Goal: Task Accomplishment & Management: Manage account settings

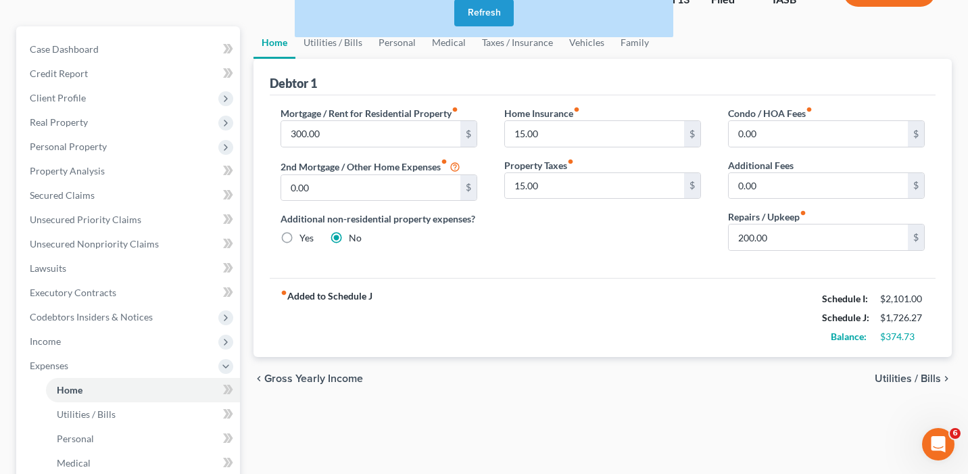
scroll to position [433, 0]
click at [485, 9] on button "Refresh" at bounding box center [483, 12] width 59 height 27
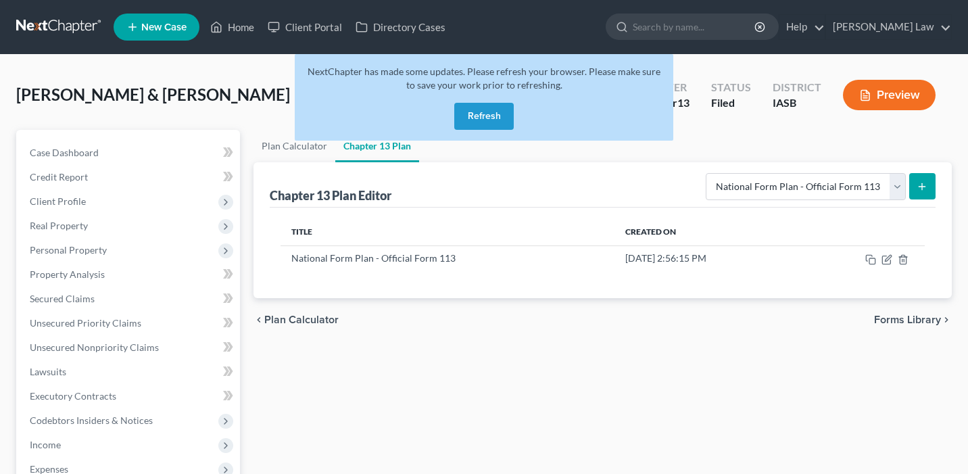
select select "0"
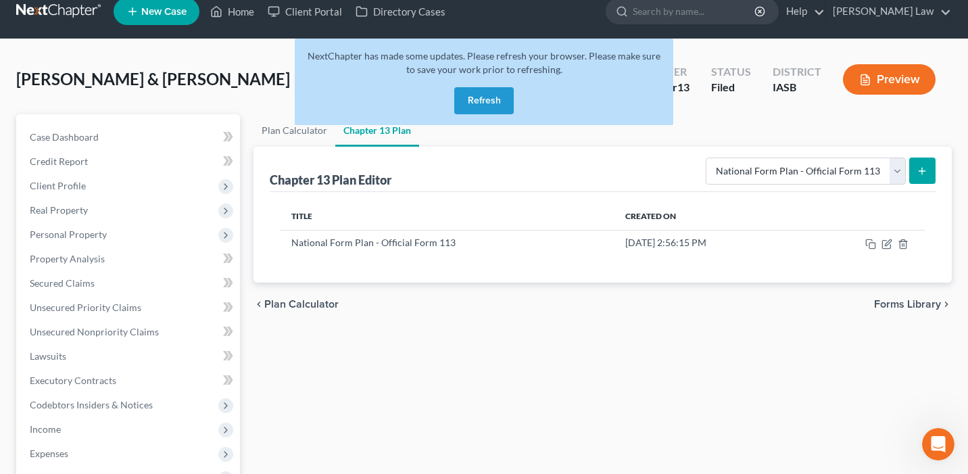
scroll to position [11, 0]
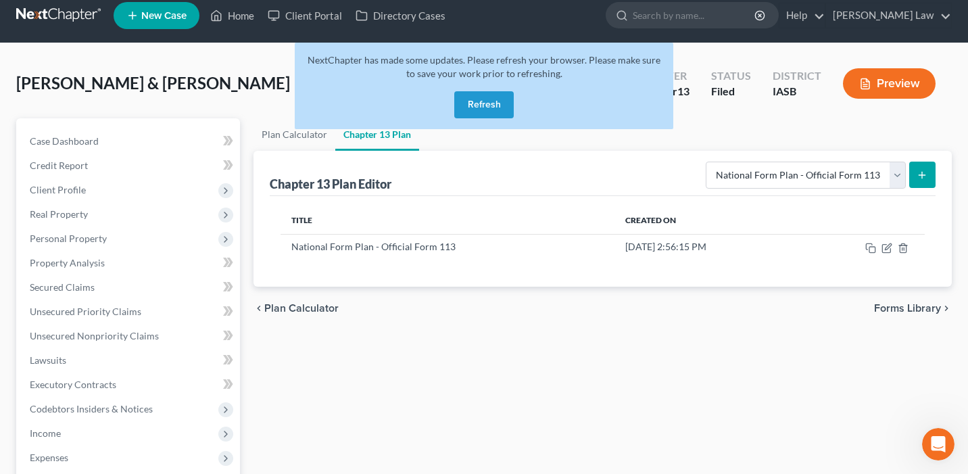
click at [498, 103] on button "Refresh" at bounding box center [483, 104] width 59 height 27
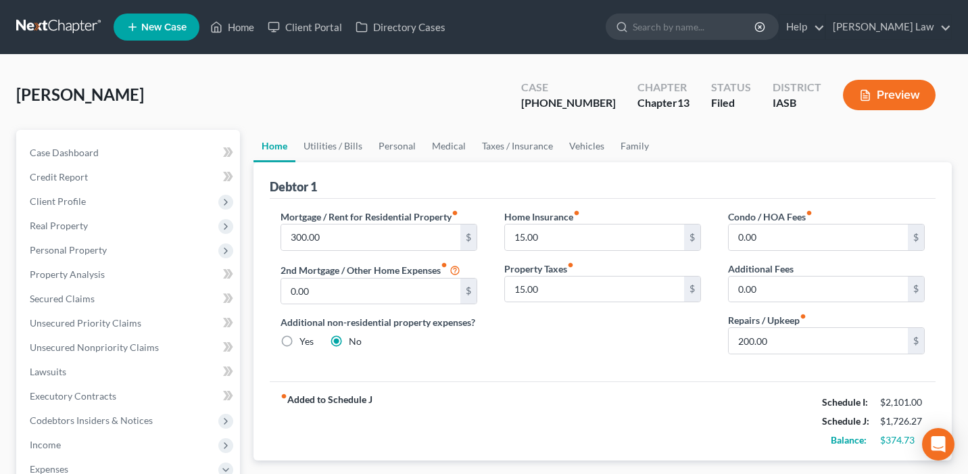
click at [934, 464] on div "chevron_left Gross Yearly Income Utilities / Bills chevron_right" at bounding box center [602, 481] width 698 height 43
click at [940, 454] on div "Open Intercom Messenger" at bounding box center [939, 445] width 36 height 36
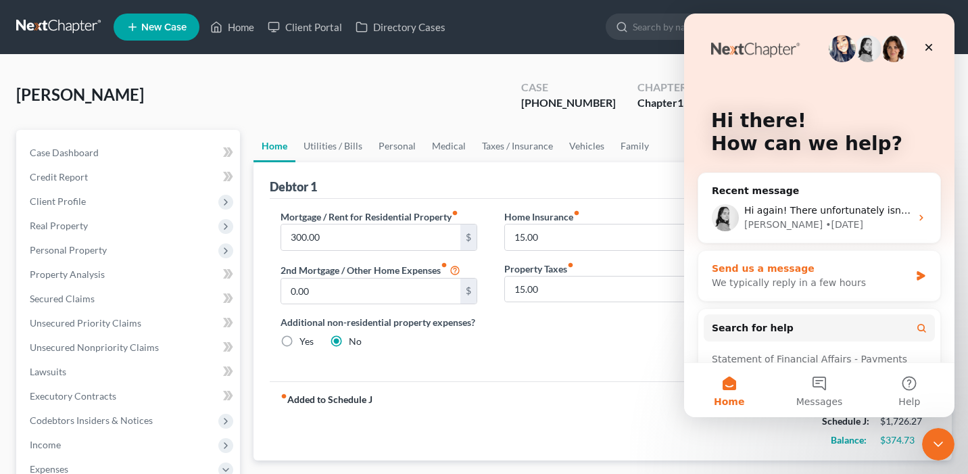
click at [812, 282] on div "We typically reply in a few hours" at bounding box center [811, 283] width 198 height 14
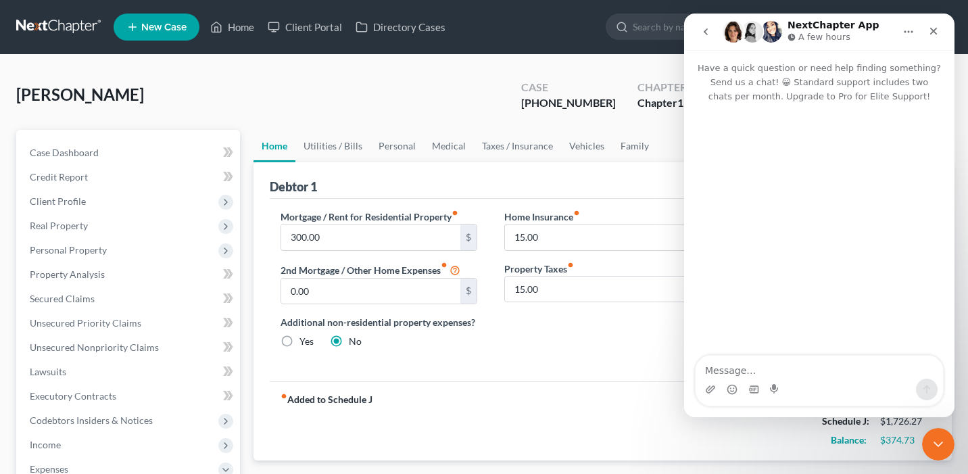
click at [748, 372] on textarea "Message…" at bounding box center [819, 367] width 247 height 23
type textarea "I"
click at [931, 35] on icon "Close" at bounding box center [933, 31] width 11 height 11
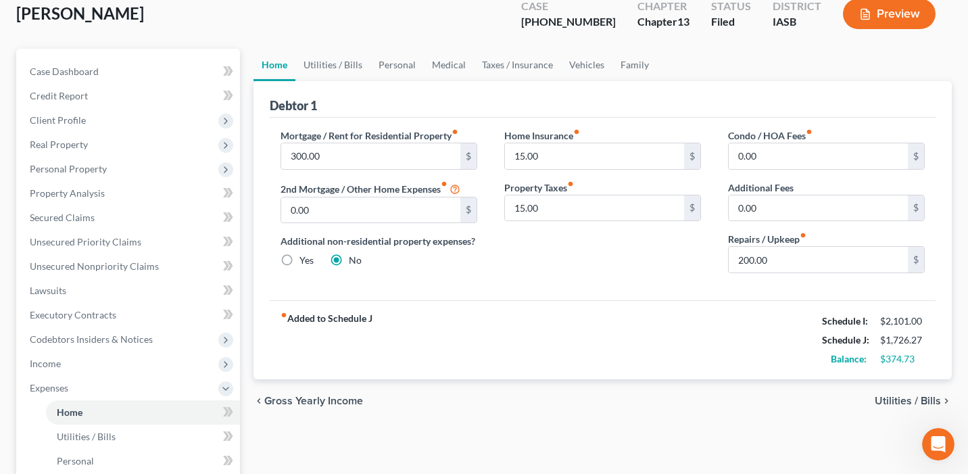
scroll to position [112, 0]
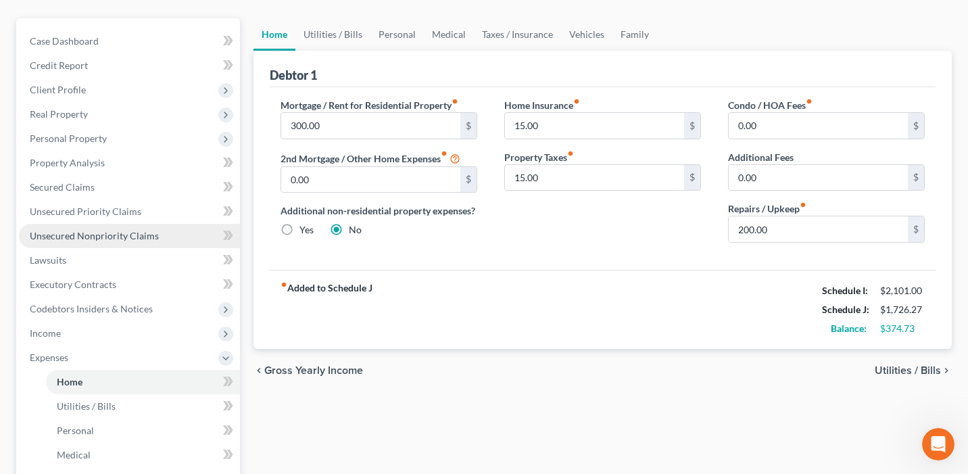
click at [165, 238] on link "Unsecured Nonpriority Claims" at bounding box center [129, 236] width 221 height 24
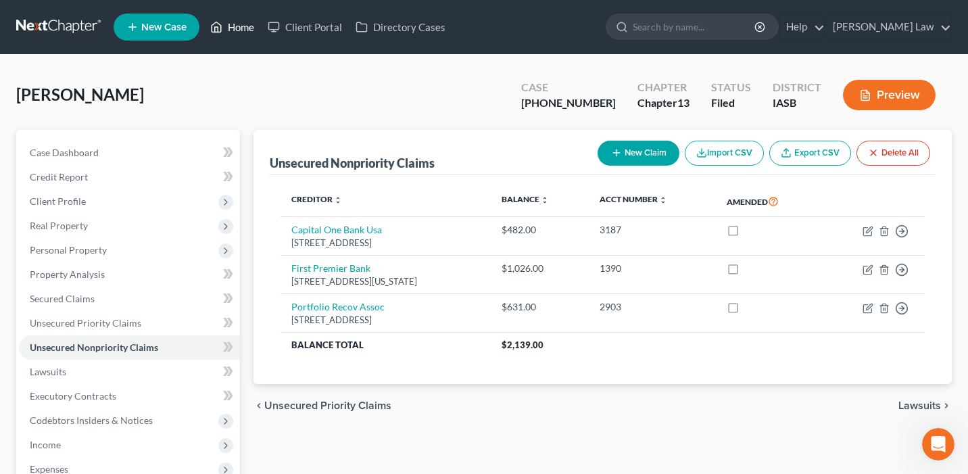
click at [235, 34] on link "Home" at bounding box center [231, 27] width 57 height 24
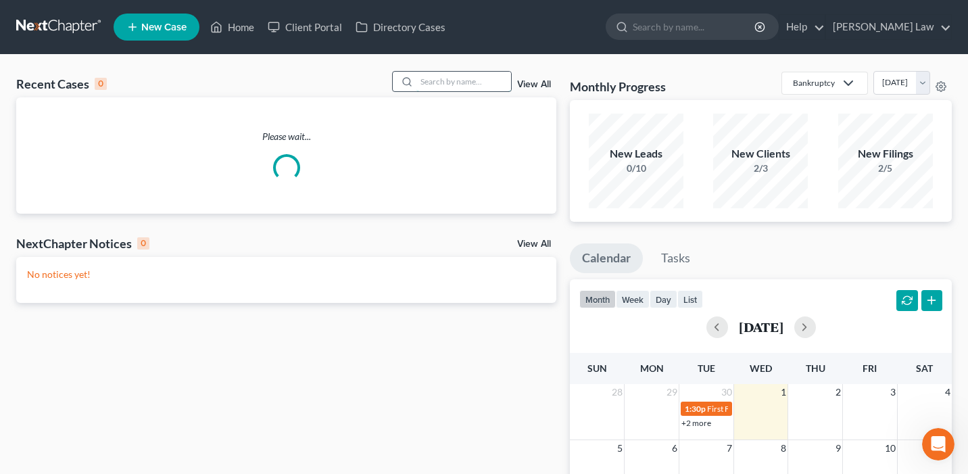
click at [425, 91] on input "search" at bounding box center [463, 82] width 95 height 20
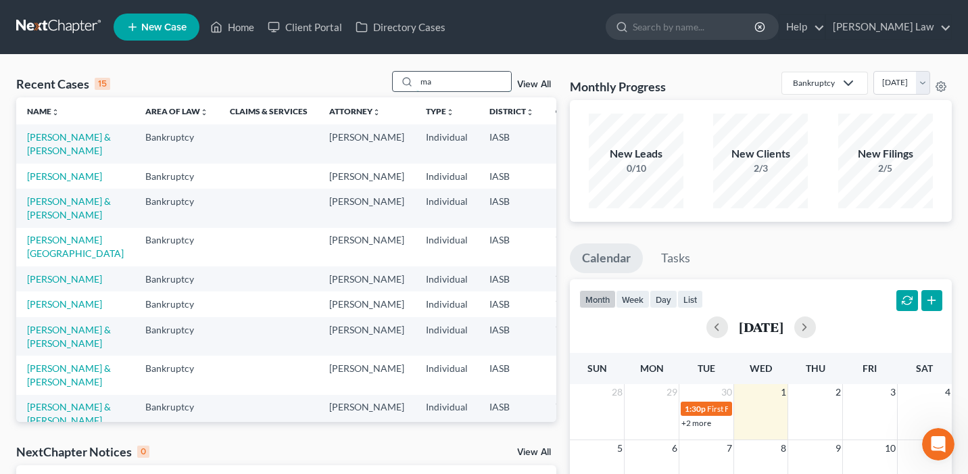
type input "m"
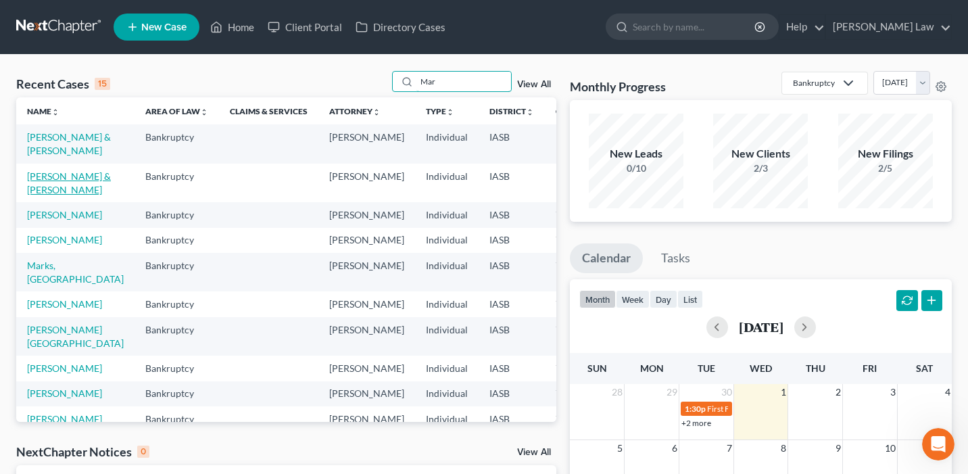
type input "Mar"
click at [47, 195] on link "Marbery, Ethan & Marbery , Shelly" at bounding box center [69, 182] width 84 height 25
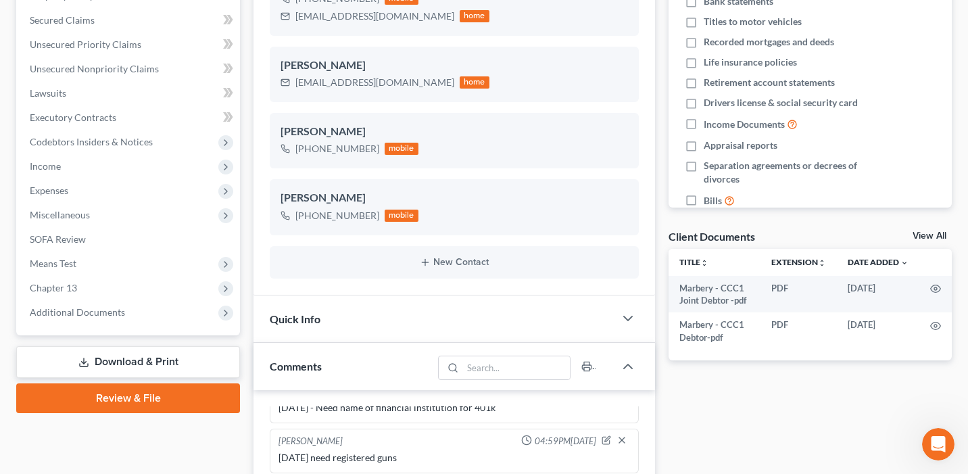
scroll to position [4100, 0]
click at [114, 279] on span "Chapter 13" at bounding box center [129, 288] width 221 height 24
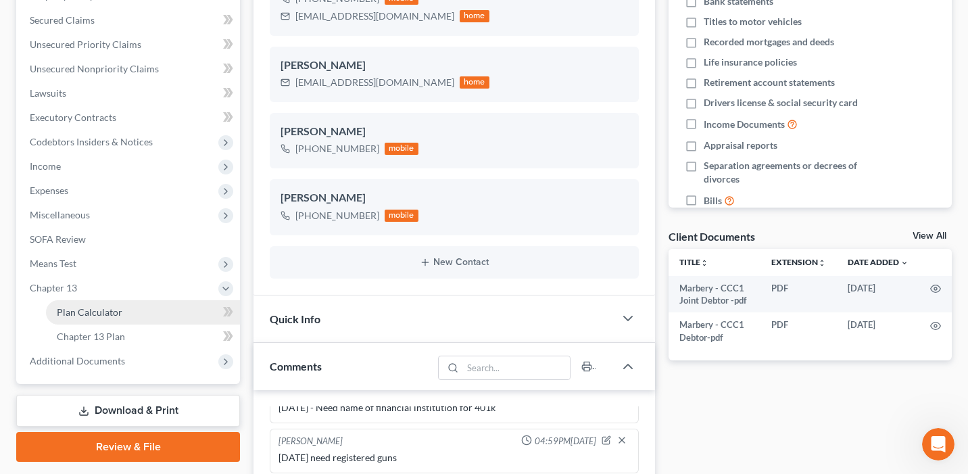
click at [138, 310] on link "Plan Calculator" at bounding box center [143, 312] width 194 height 24
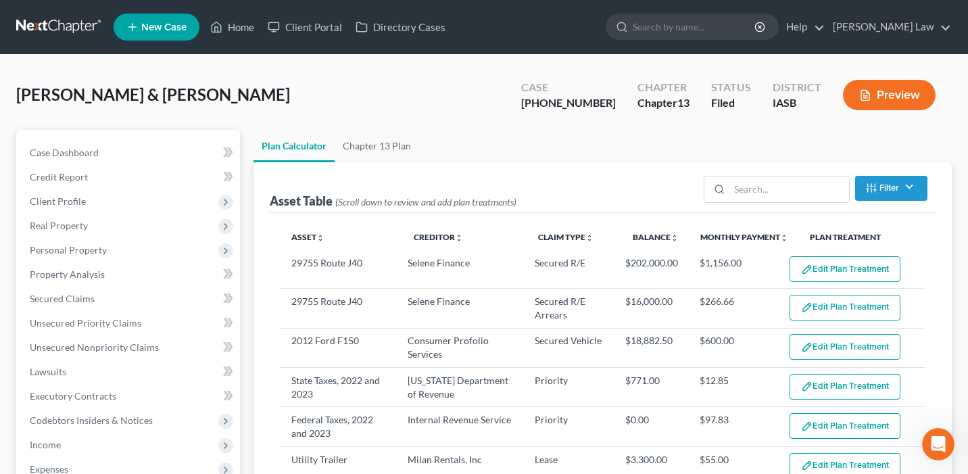
select select "59"
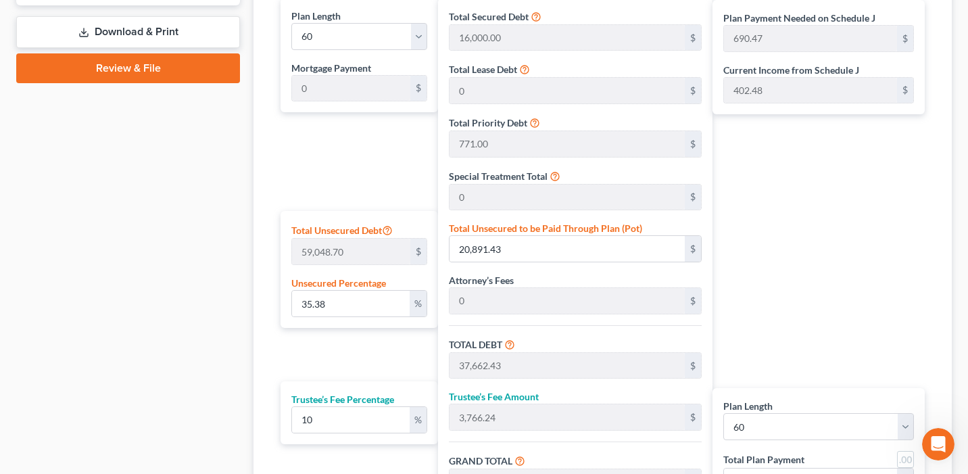
scroll to position [668, 0]
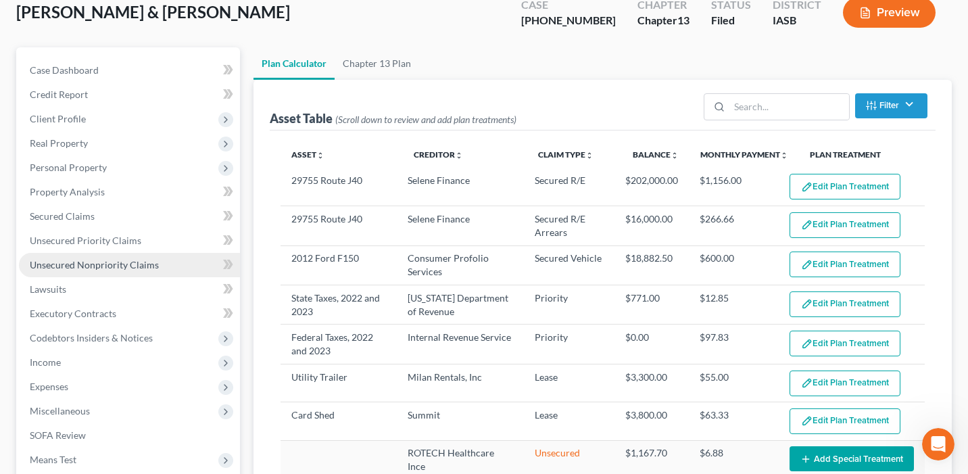
click at [203, 266] on link "Unsecured Nonpriority Claims" at bounding box center [129, 265] width 221 height 24
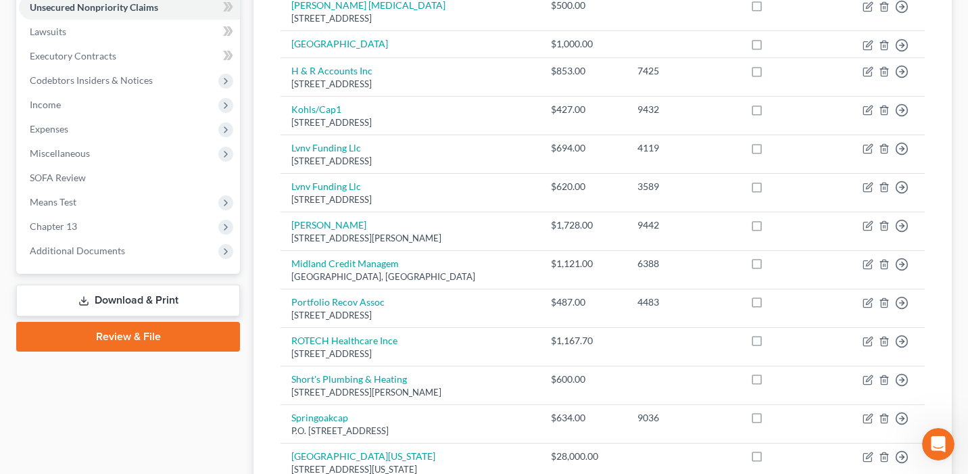
scroll to position [251, 0]
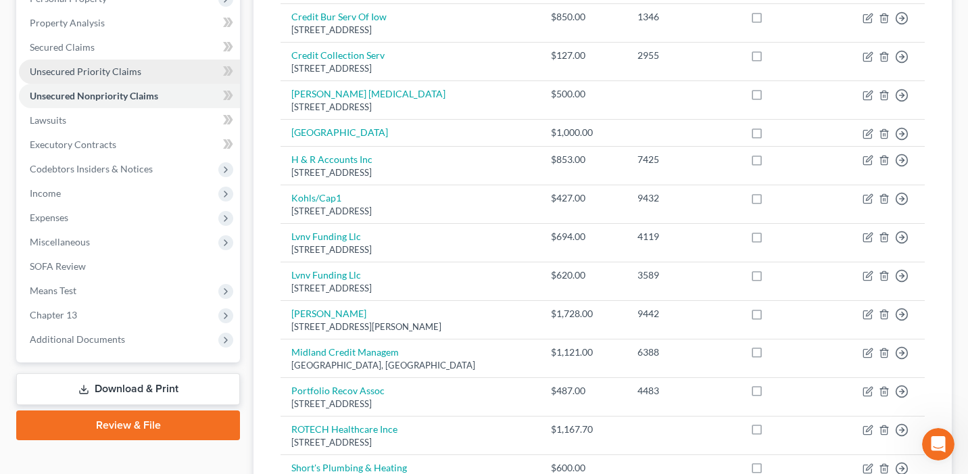
click at [157, 70] on link "Unsecured Priority Claims" at bounding box center [129, 71] width 221 height 24
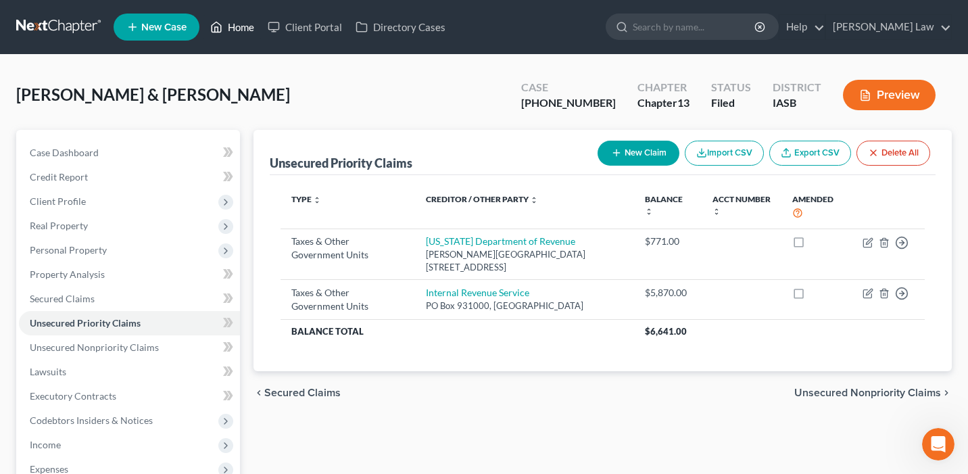
click at [244, 24] on link "Home" at bounding box center [231, 27] width 57 height 24
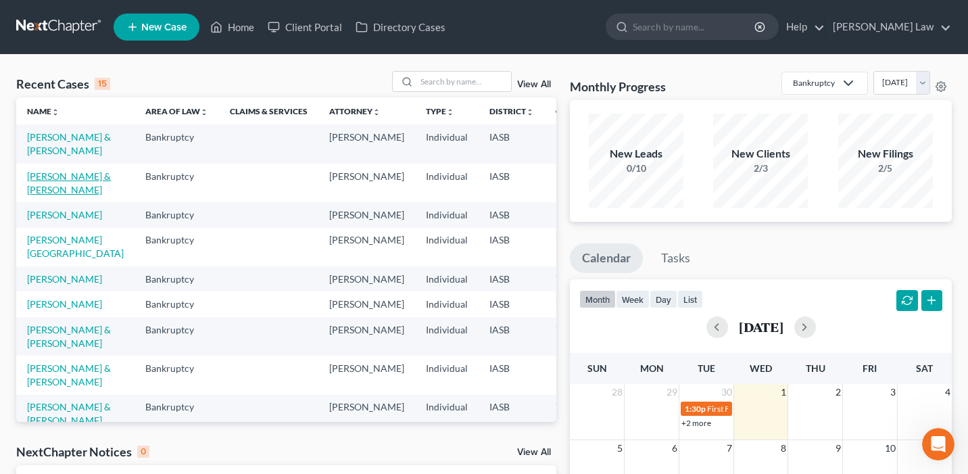
click at [48, 195] on link "[PERSON_NAME] & [PERSON_NAME]" at bounding box center [69, 182] width 84 height 25
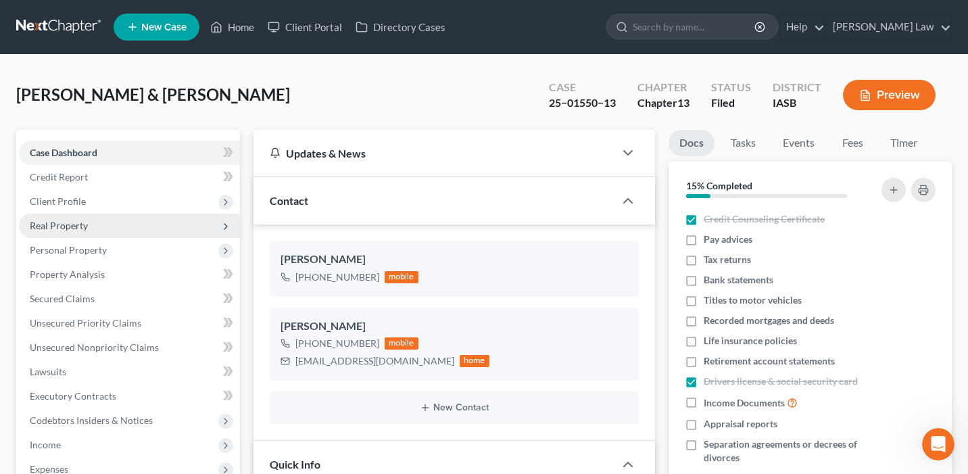
scroll to position [245, 0]
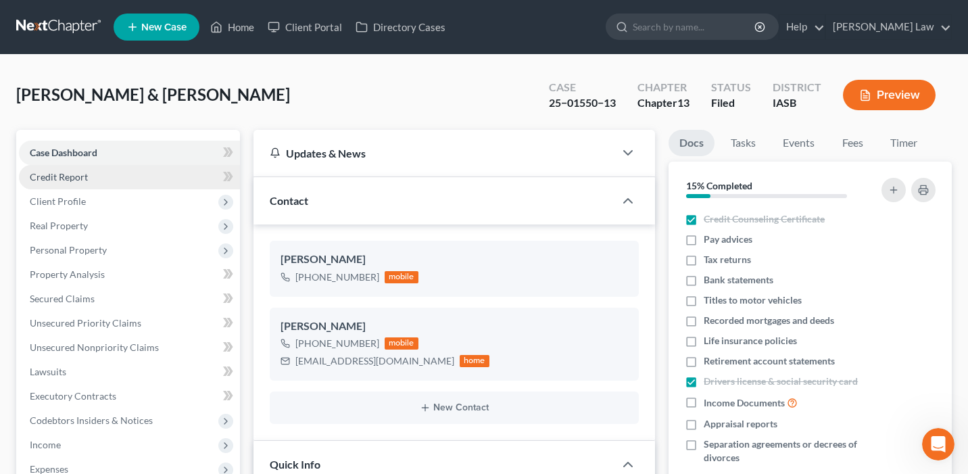
click at [106, 178] on link "Credit Report" at bounding box center [129, 177] width 221 height 24
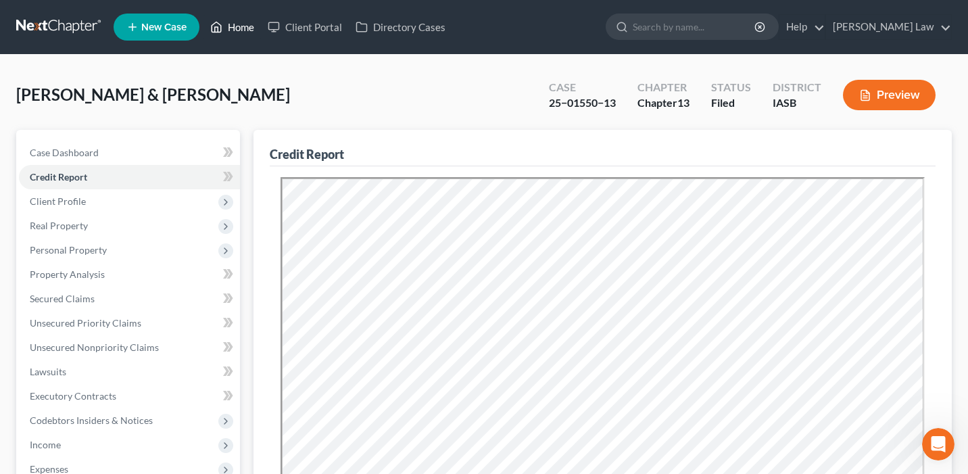
click at [237, 26] on link "Home" at bounding box center [231, 27] width 57 height 24
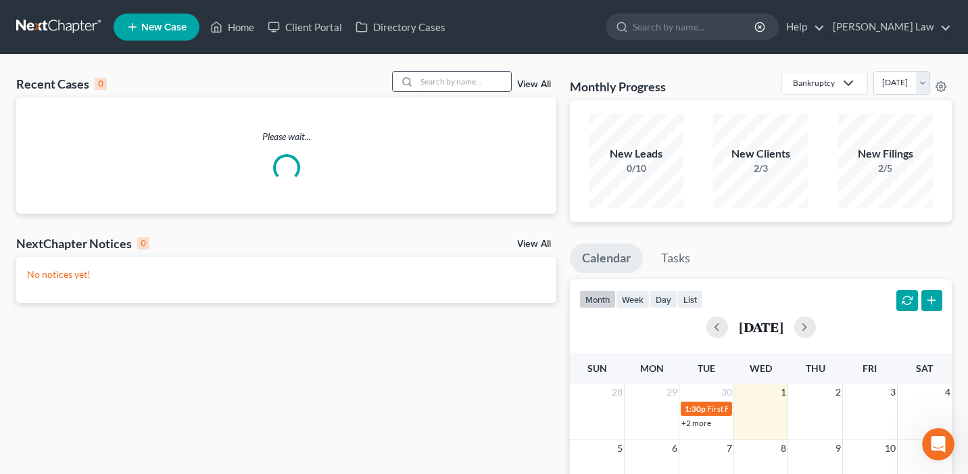
click at [464, 84] on input "search" at bounding box center [463, 82] width 95 height 20
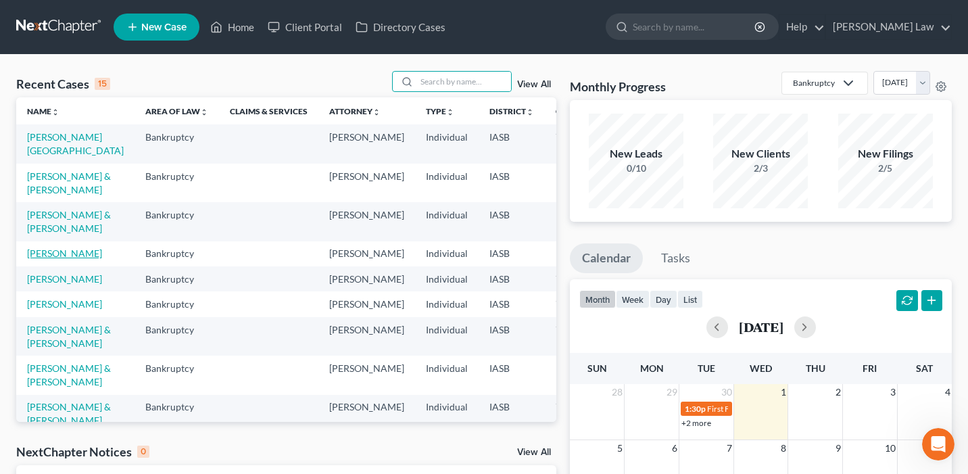
click at [37, 259] on link "Larson, Carl" at bounding box center [64, 252] width 75 height 11
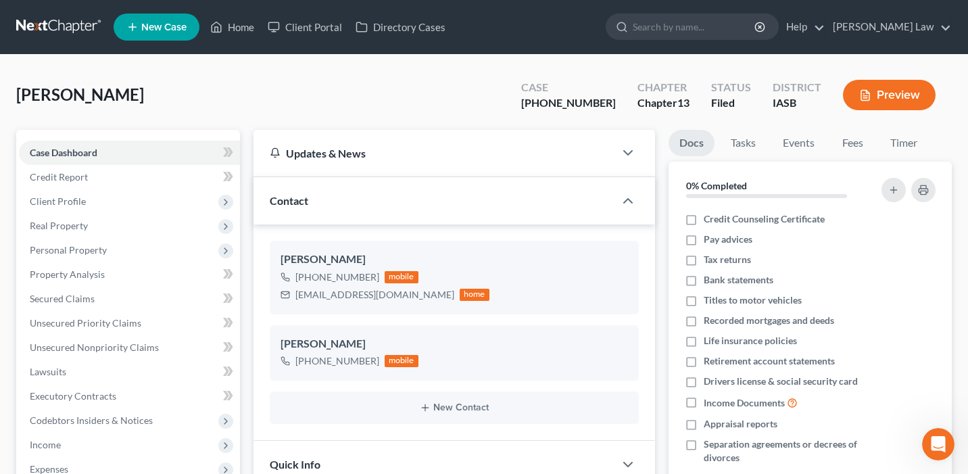
scroll to position [523, 0]
drag, startPoint x: 619, startPoint y: 102, endPoint x: 541, endPoint y: 101, distance: 78.4
click at [541, 101] on div "Case 25-01493-13" at bounding box center [568, 96] width 116 height 40
copy div "25-01493-13"
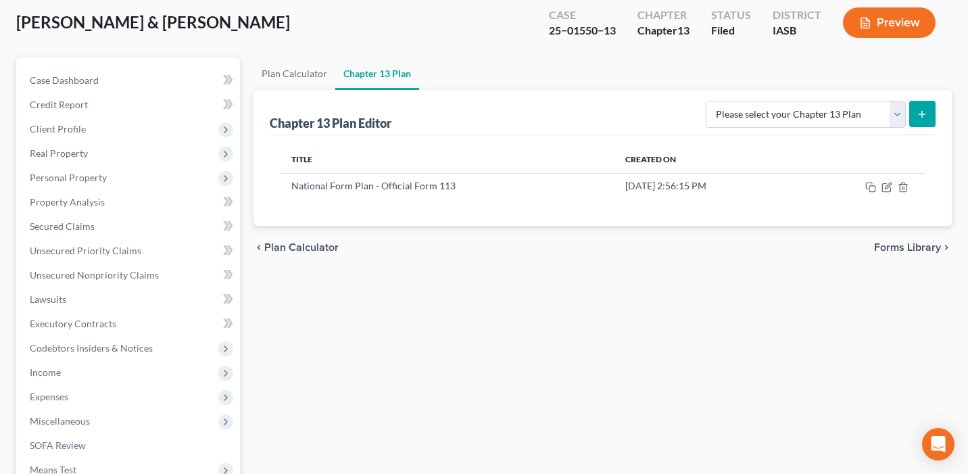
scroll to position [118, 0]
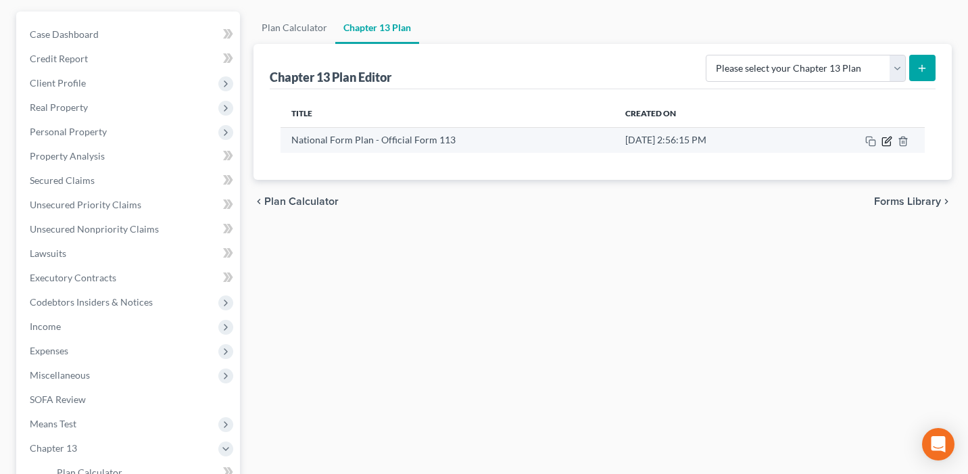
click at [890, 140] on icon "button" at bounding box center [886, 141] width 11 height 11
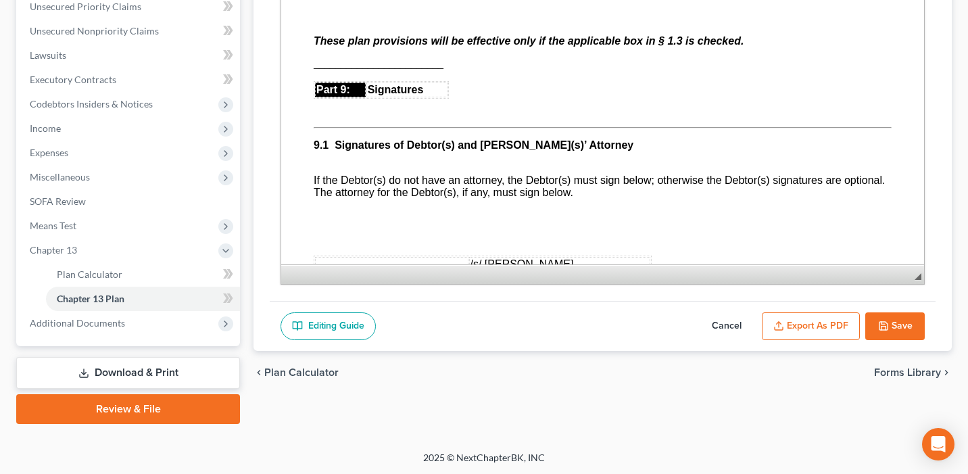
scroll to position [4113, 0]
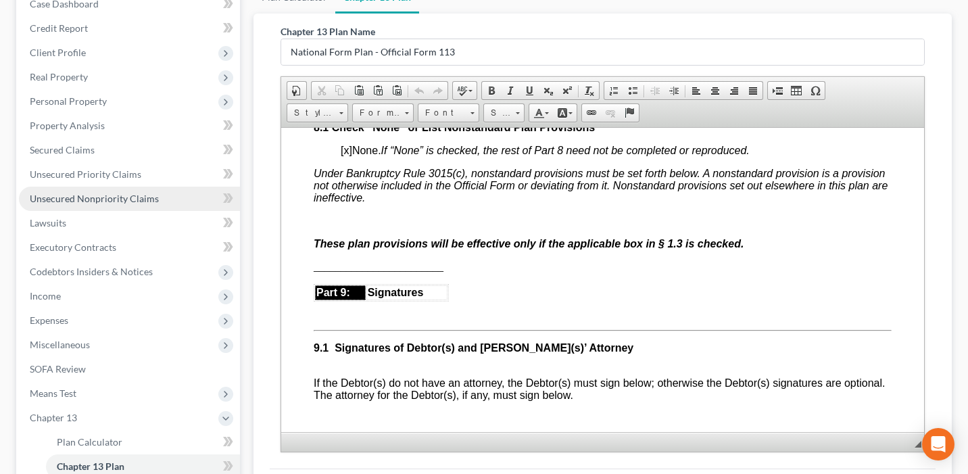
click at [191, 197] on link "Unsecured Nonpriority Claims" at bounding box center [129, 199] width 221 height 24
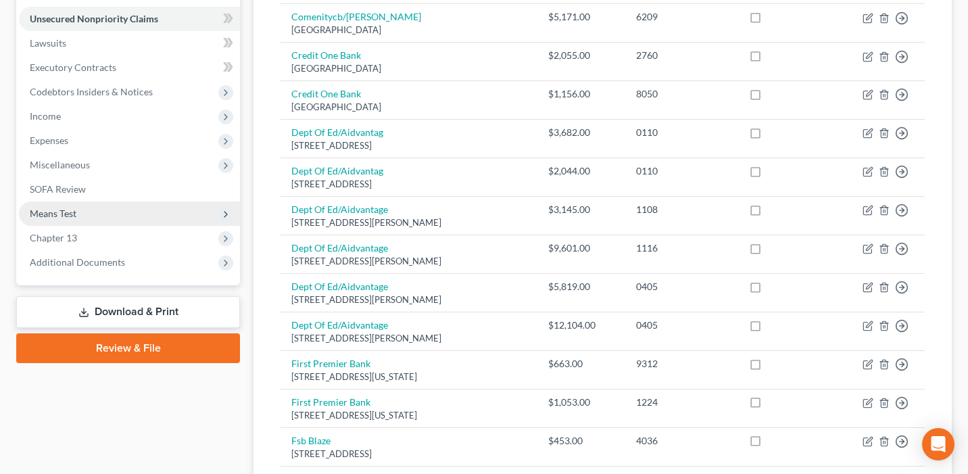
scroll to position [322, 0]
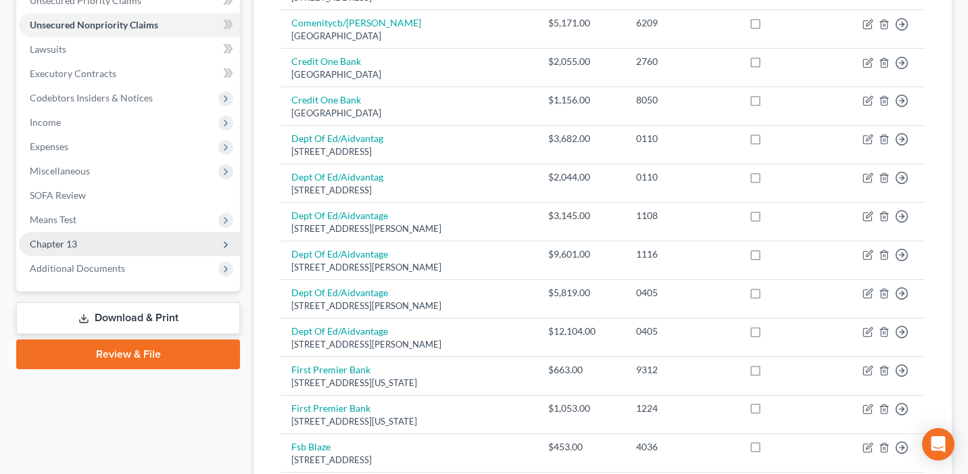
click at [139, 239] on span "Chapter 13" at bounding box center [129, 244] width 221 height 24
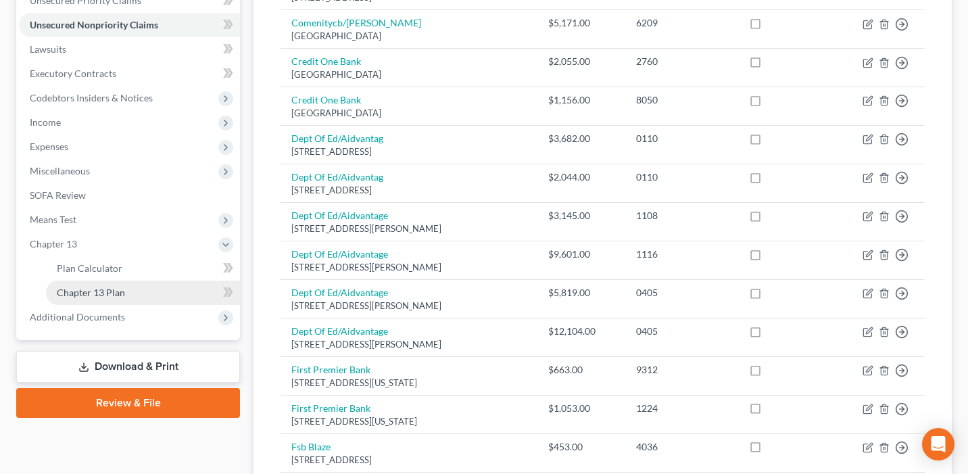
click at [150, 293] on link "Chapter 13 Plan" at bounding box center [143, 293] width 194 height 24
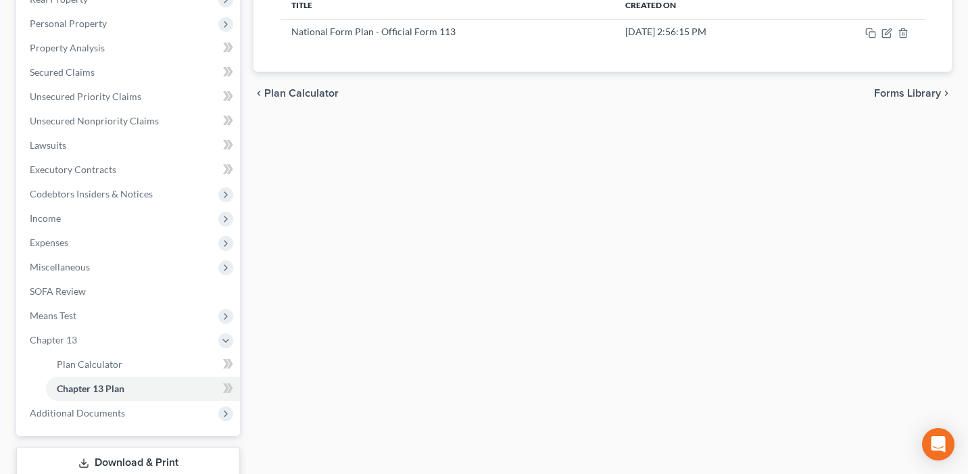
scroll to position [246, 0]
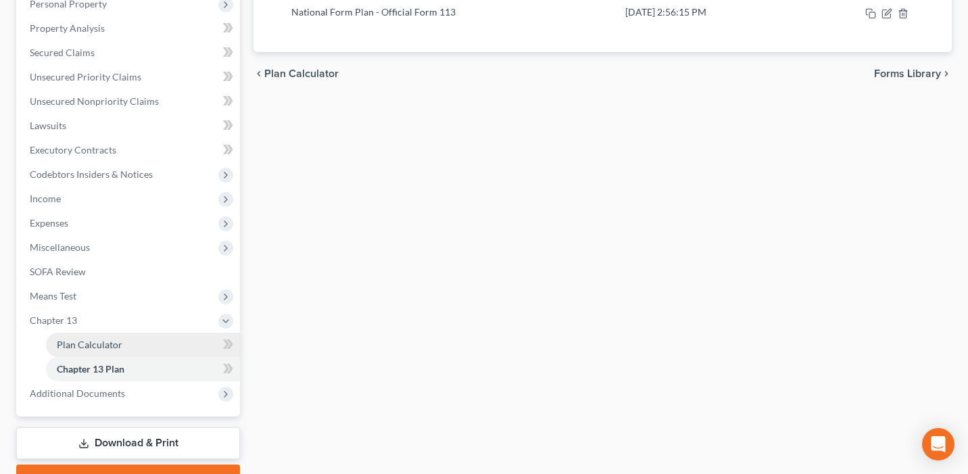
click at [180, 343] on link "Plan Calculator" at bounding box center [143, 345] width 194 height 24
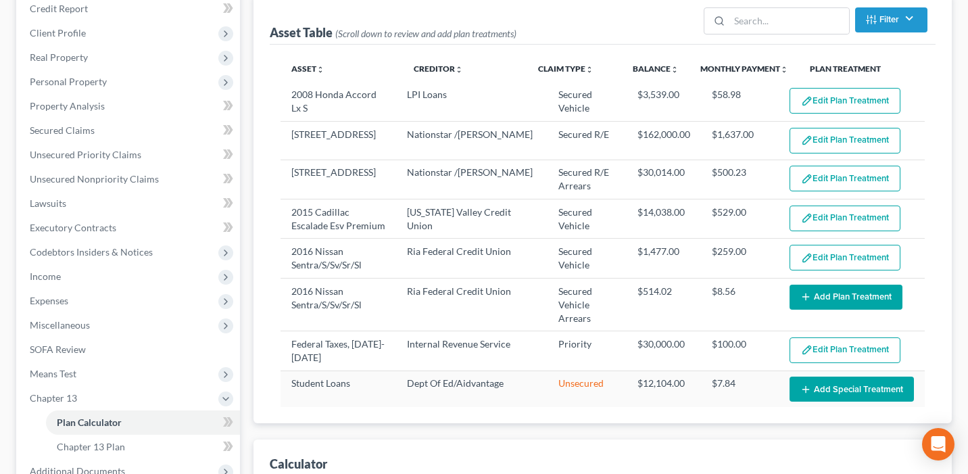
select select "59"
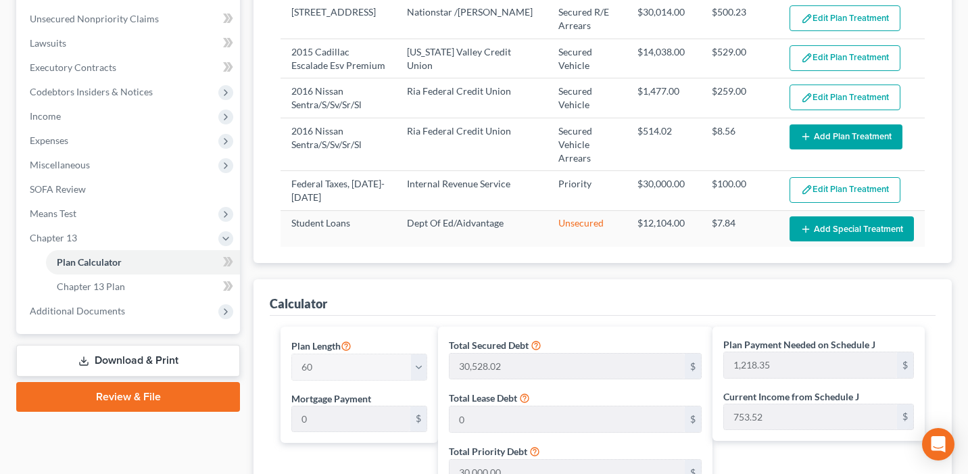
scroll to position [331, 0]
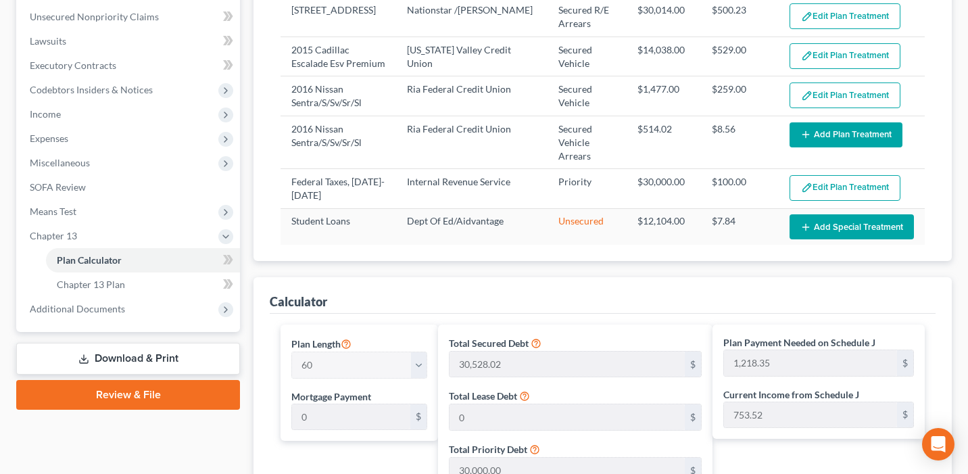
click at [165, 388] on link "Review & File" at bounding box center [128, 395] width 224 height 30
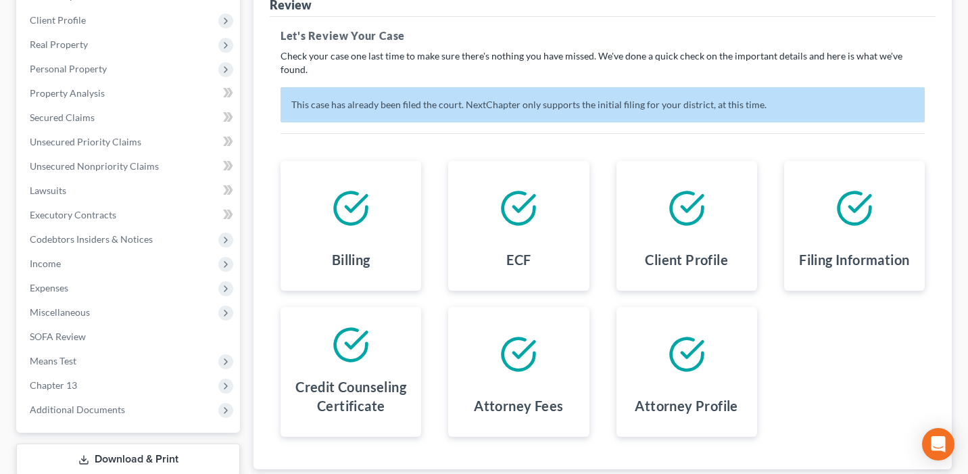
scroll to position [28, 0]
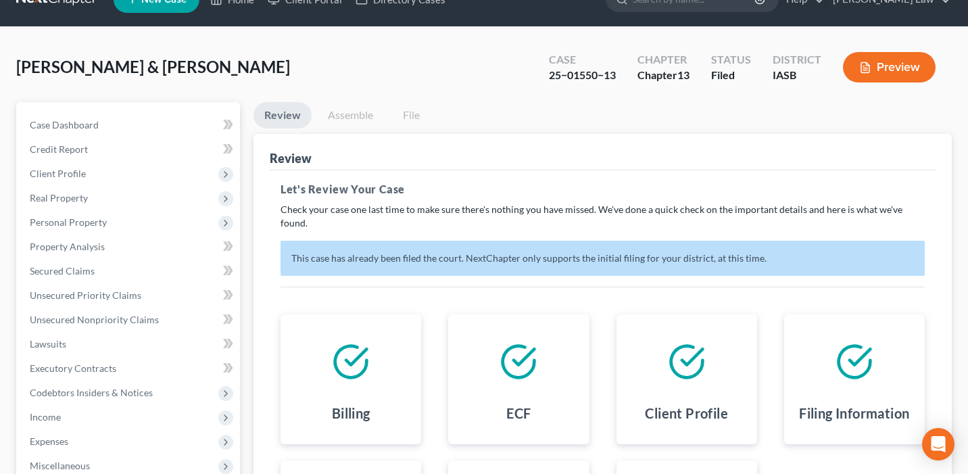
click at [345, 112] on link "Assemble" at bounding box center [350, 115] width 67 height 26
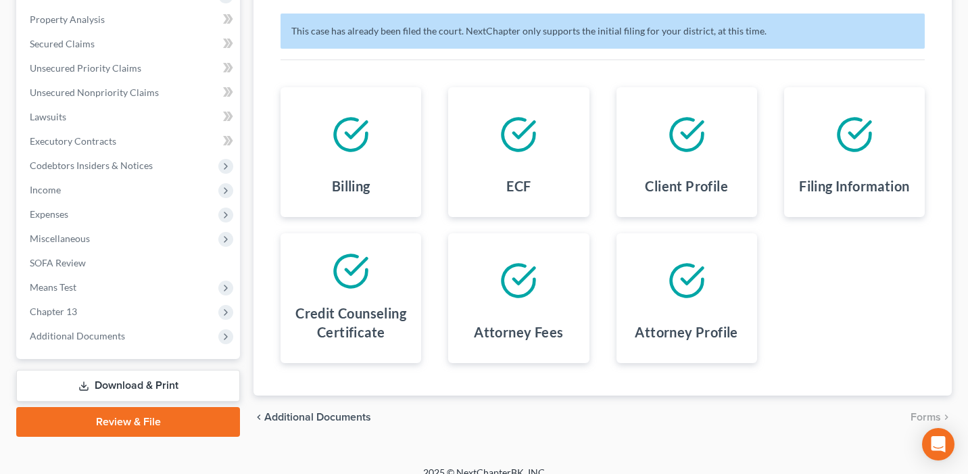
scroll to position [268, 0]
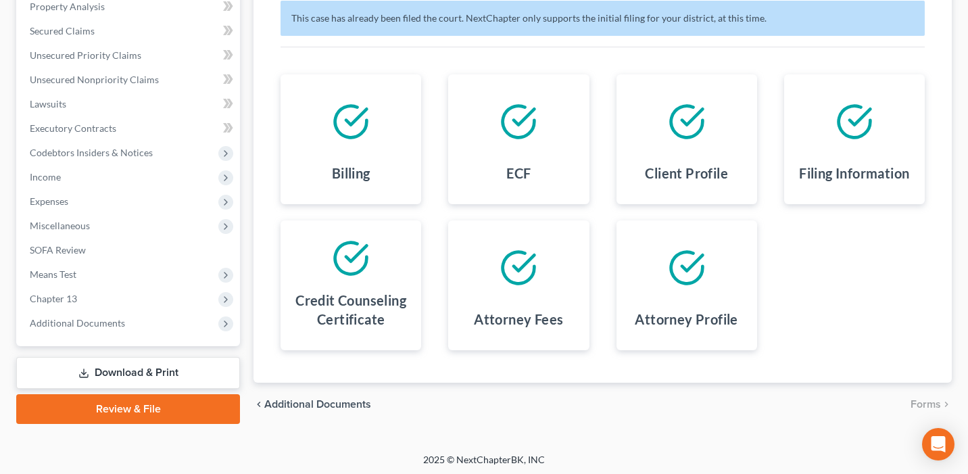
click at [186, 368] on link "Download & Print" at bounding box center [128, 373] width 224 height 32
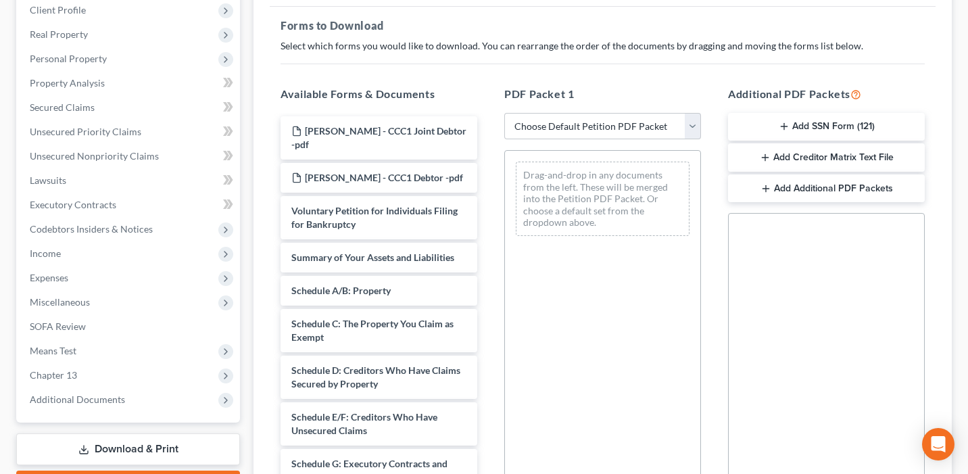
scroll to position [203, 0]
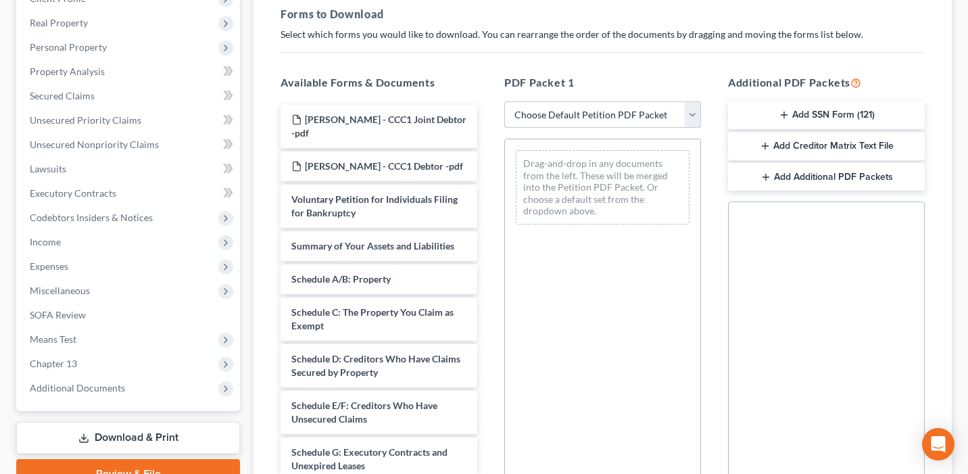
click at [546, 122] on select "Choose Default Petition PDF Packet Complete Bankruptcy Petition (all forms and …" at bounding box center [602, 114] width 197 height 27
select select "0"
click at [504, 101] on select "Choose Default Petition PDF Packet Complete Bankruptcy Petition (all forms and …" at bounding box center [602, 114] width 197 height 27
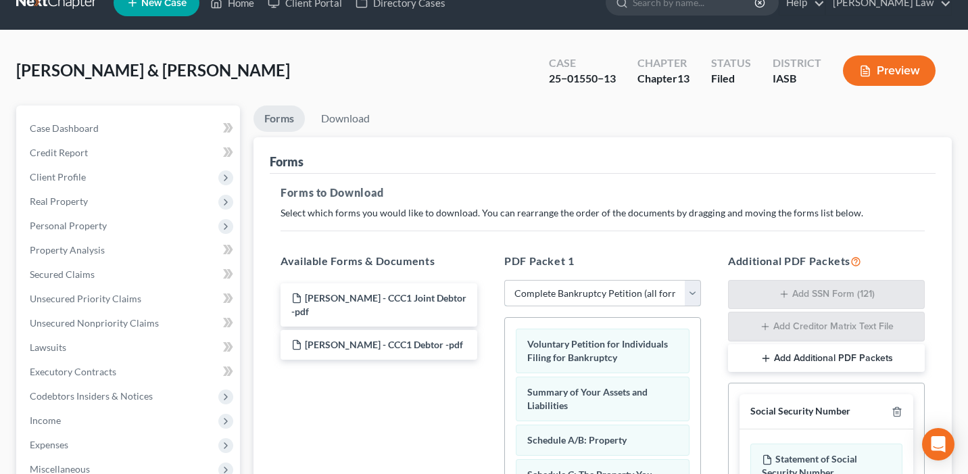
scroll to position [0, 0]
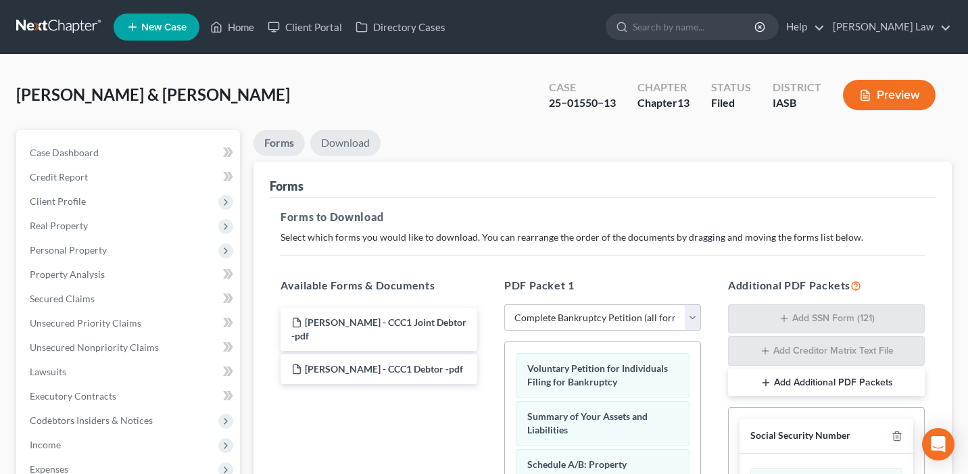
click at [364, 139] on link "Download" at bounding box center [345, 143] width 70 height 26
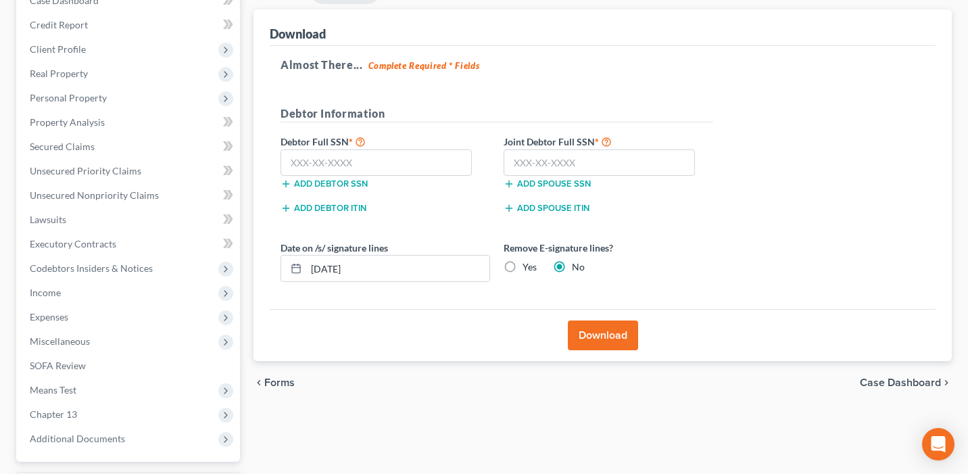
scroll to position [182, 0]
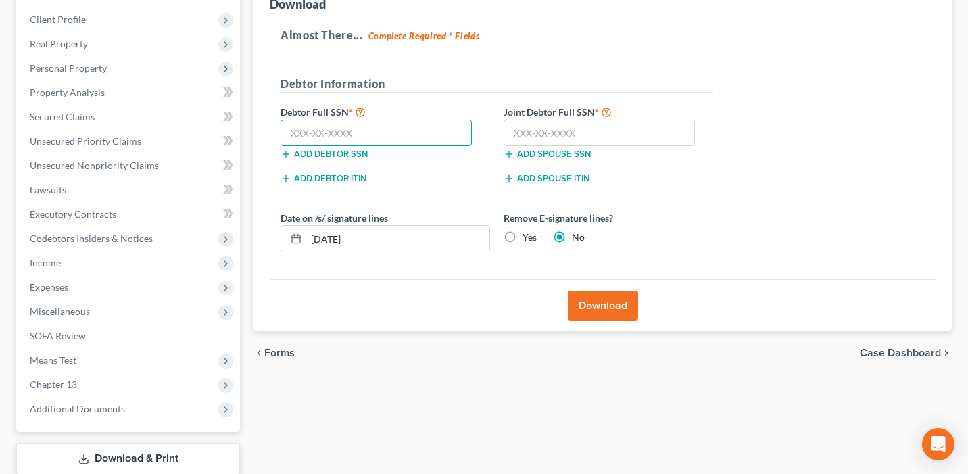
click at [354, 135] on input "text" at bounding box center [376, 133] width 191 height 27
paste input "483-98-7232"
type input "483-98-7232"
click at [572, 133] on input "text" at bounding box center [599, 133] width 191 height 27
paste input "479-76-7554"
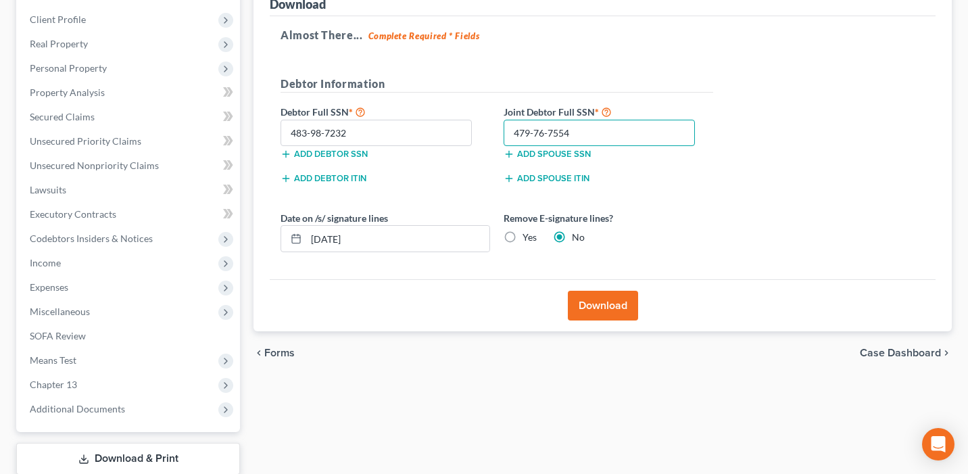
type input "479-76-7554"
click at [738, 218] on div "Almost There... Complete Required * Fields Debtor Information Debtor Full SSN *…" at bounding box center [603, 148] width 666 height 264
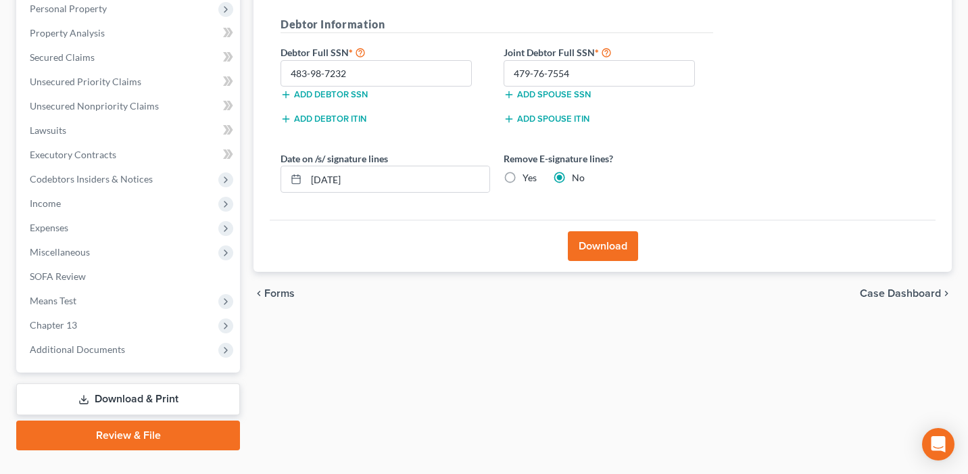
scroll to position [243, 0]
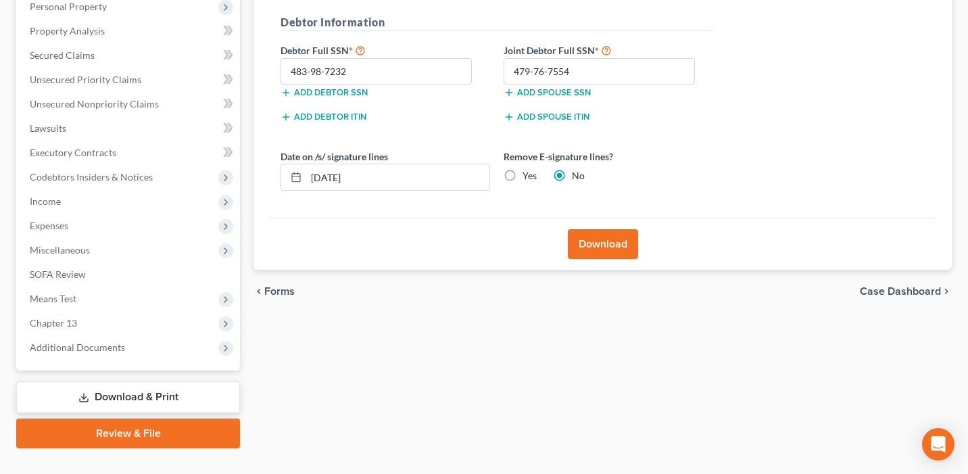
click at [612, 242] on button "Download" at bounding box center [603, 244] width 70 height 30
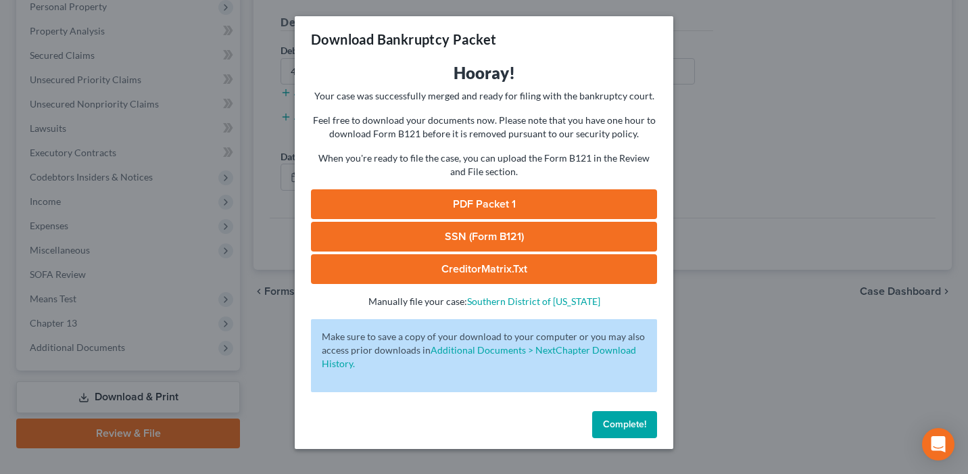
click at [557, 202] on link "PDF Packet 1" at bounding box center [484, 204] width 346 height 30
click at [533, 237] on link "SSN (Form B121)" at bounding box center [484, 237] width 346 height 30
click at [543, 267] on link "CreditorMatrix.txt" at bounding box center [484, 269] width 346 height 30
click at [537, 272] on link "CreditorMatrix.txt" at bounding box center [484, 269] width 346 height 30
click at [610, 427] on span "Complete!" at bounding box center [624, 423] width 43 height 11
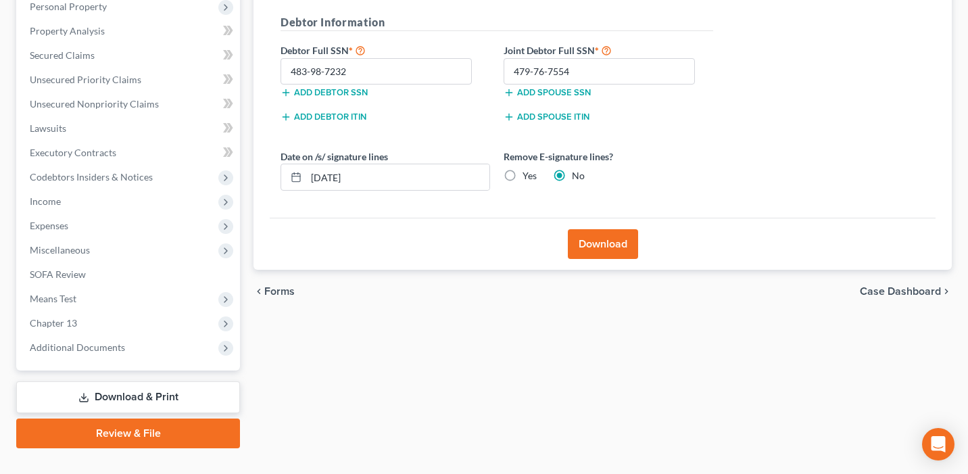
scroll to position [0, 0]
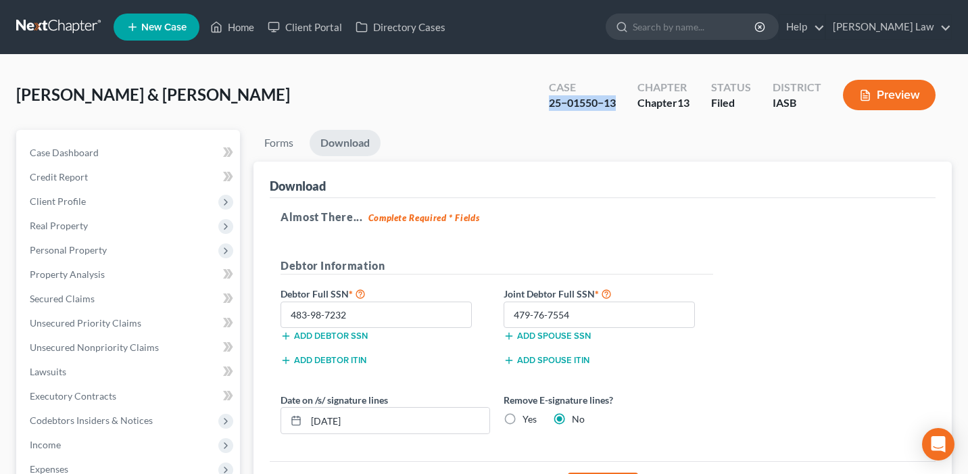
drag, startPoint x: 621, startPoint y: 105, endPoint x: 543, endPoint y: 104, distance: 77.1
click at [543, 105] on div "Case 25−01550−13" at bounding box center [582, 96] width 89 height 40
copy div "25−01550−13"
click at [249, 20] on link "Home" at bounding box center [231, 27] width 57 height 24
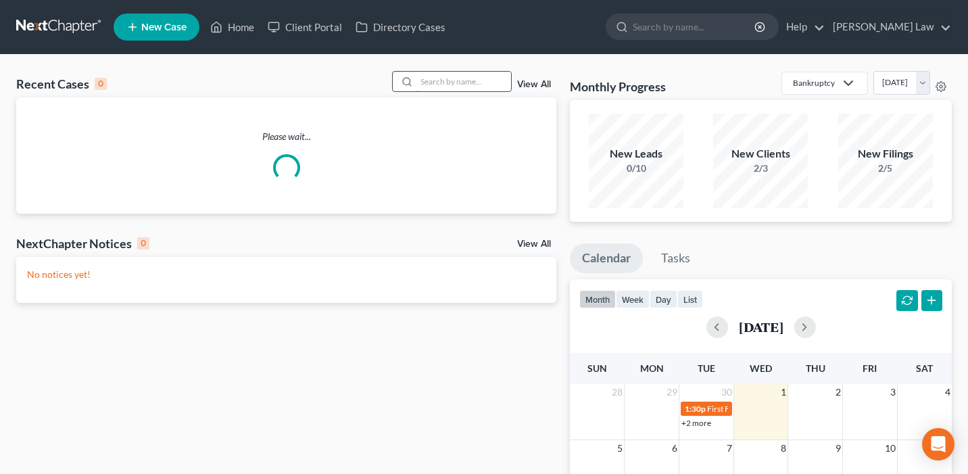
click at [440, 87] on input "search" at bounding box center [463, 82] width 95 height 20
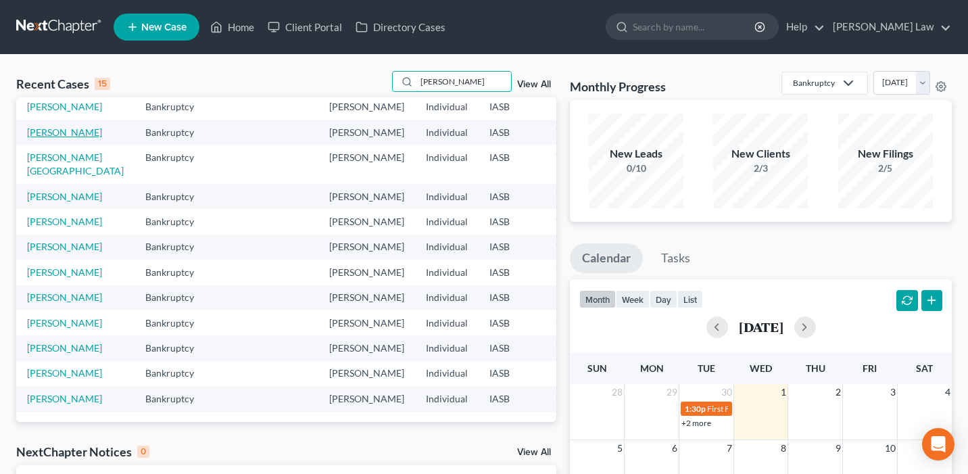
scroll to position [263, 0]
type input "michael"
click at [47, 342] on link "Johanson, Michael" at bounding box center [64, 347] width 75 height 11
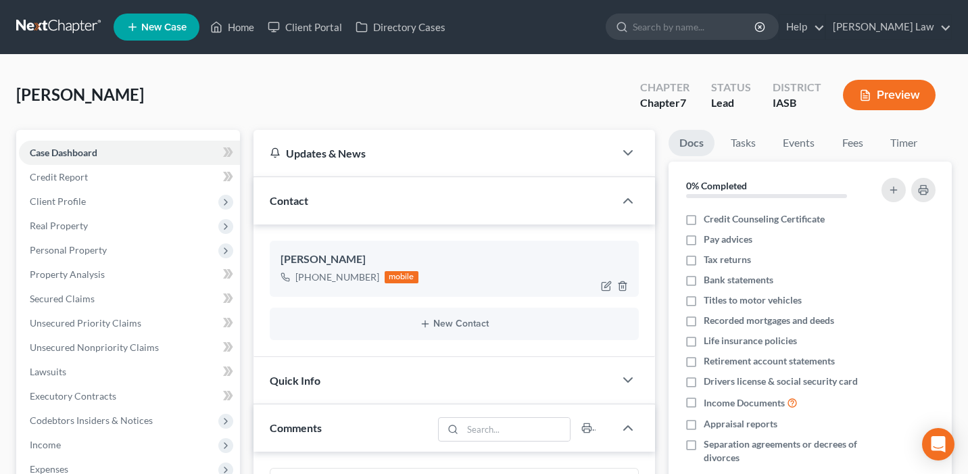
drag, startPoint x: 370, startPoint y: 259, endPoint x: 274, endPoint y: 258, distance: 95.3
click at [274, 258] on div "Michael Johanson +1 (515) 321-4436 mobile" at bounding box center [454, 268] width 369 height 55
copy div "Michael Johanson"
